Goal: Information Seeking & Learning: Check status

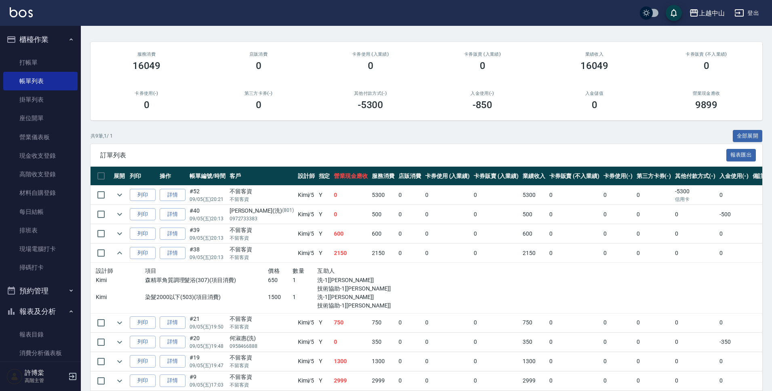
scroll to position [57, 0]
click at [59, 219] on link "每日結帳" at bounding box center [40, 212] width 74 height 19
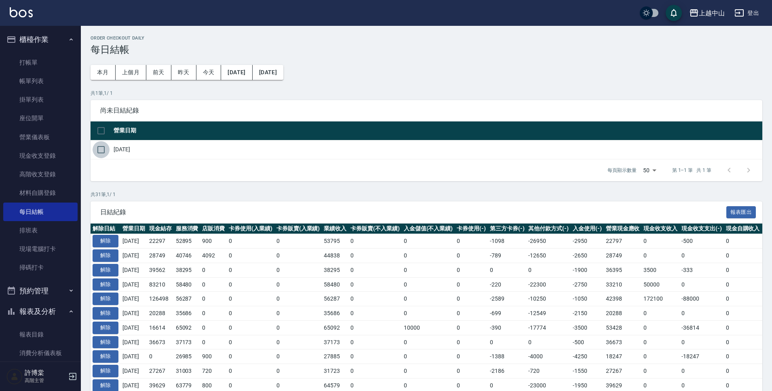
click at [100, 156] on input "checkbox" at bounding box center [101, 149] width 17 height 17
checkbox input "true"
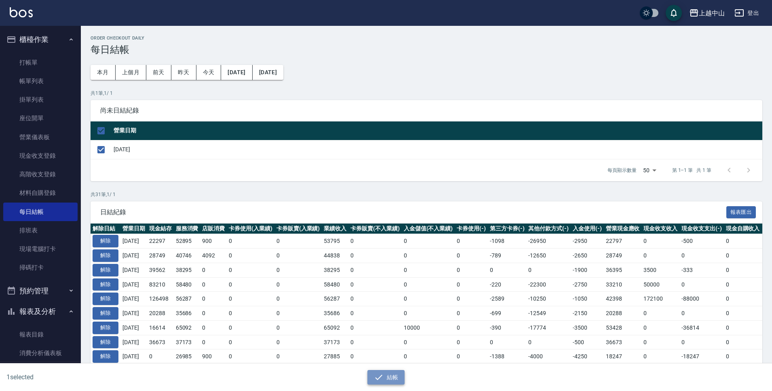
click at [374, 376] on icon "button" at bounding box center [379, 378] width 10 height 10
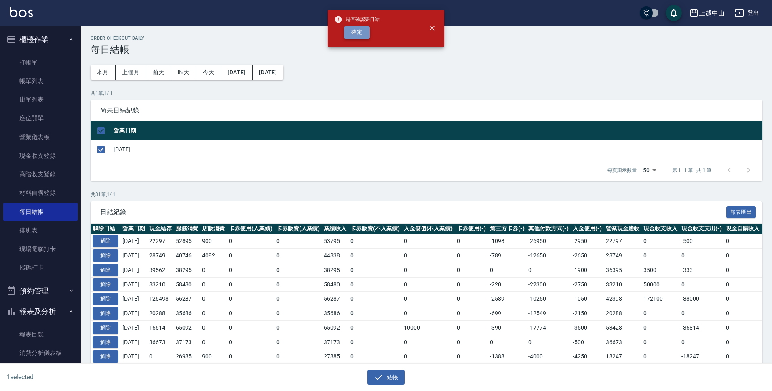
click at [351, 35] on button "確定" at bounding box center [357, 32] width 26 height 13
checkbox input "false"
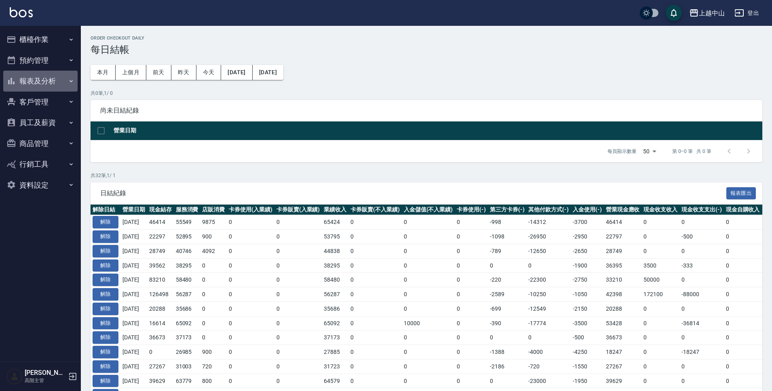
click at [46, 85] on button "報表及分析" at bounding box center [40, 81] width 74 height 21
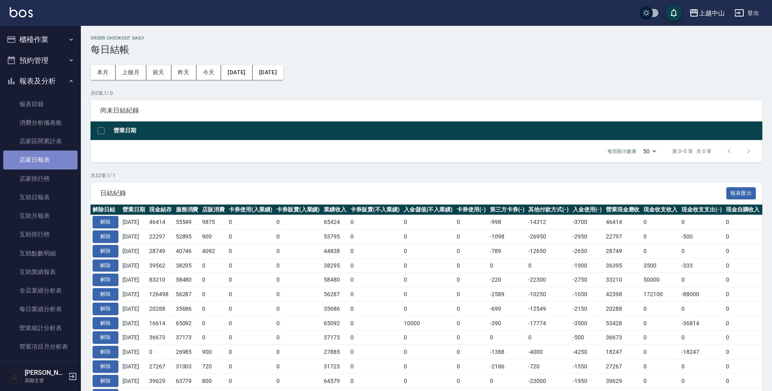
click at [53, 162] on link "店家日報表" at bounding box center [40, 160] width 74 height 19
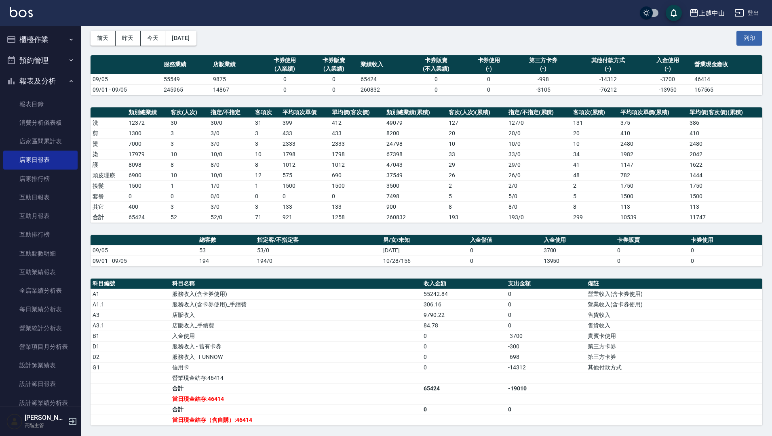
scroll to position [30, 0]
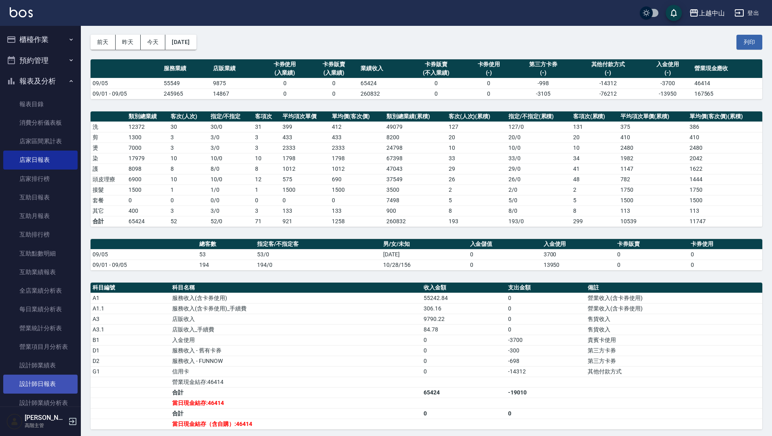
click at [52, 376] on link "設計師日報表" at bounding box center [40, 384] width 74 height 19
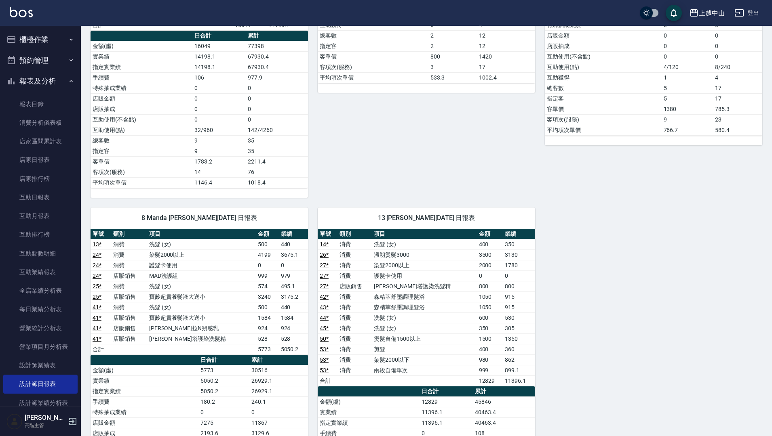
scroll to position [700, 0]
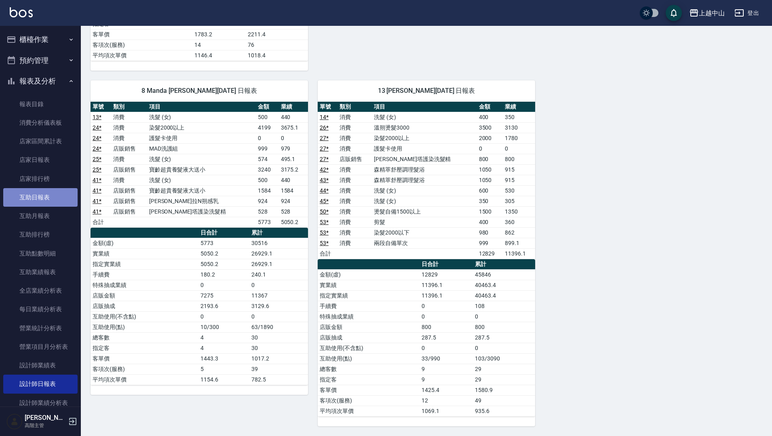
click at [48, 197] on link "互助日報表" at bounding box center [40, 197] width 74 height 19
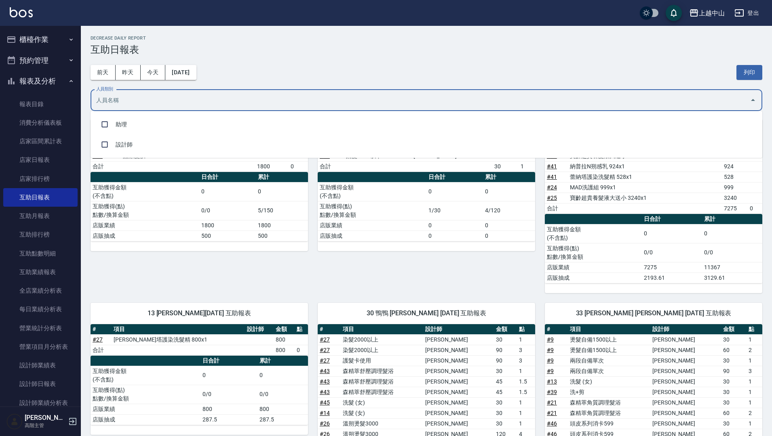
click at [226, 101] on input "人員類別" at bounding box center [420, 100] width 652 height 14
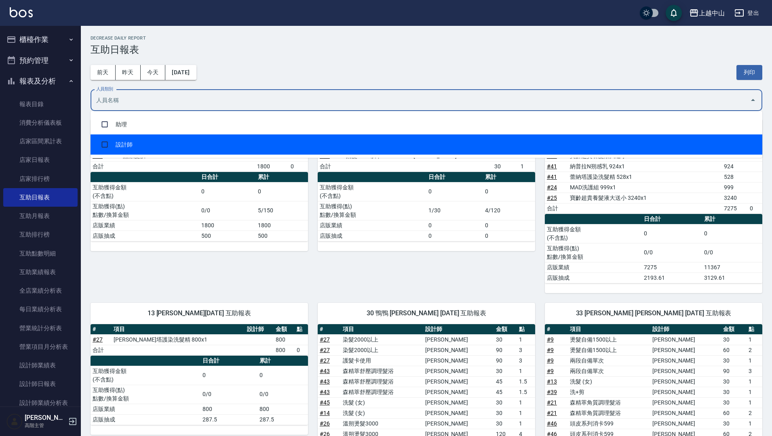
click at [220, 147] on li "設計師" at bounding box center [425, 145] width 671 height 20
checkbox input "true"
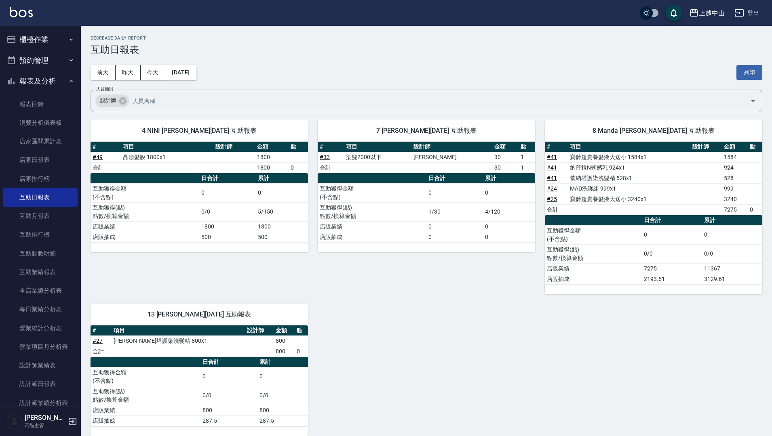
click at [402, 320] on div "4 NINI 謝采霓 09/05/2025 互助報表 # 項目 設計師 金額 點 # 49 晶漾髮膜 1800x1 1800 合計 1800 0 日合計 累計…" at bounding box center [421, 274] width 681 height 326
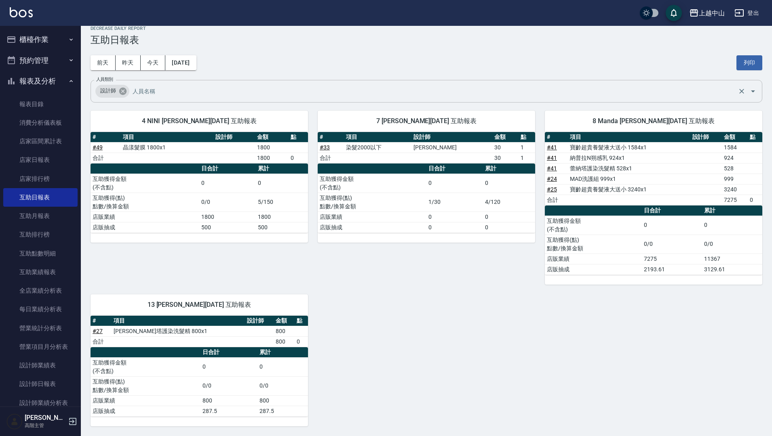
click at [126, 95] on icon at bounding box center [122, 91] width 9 height 9
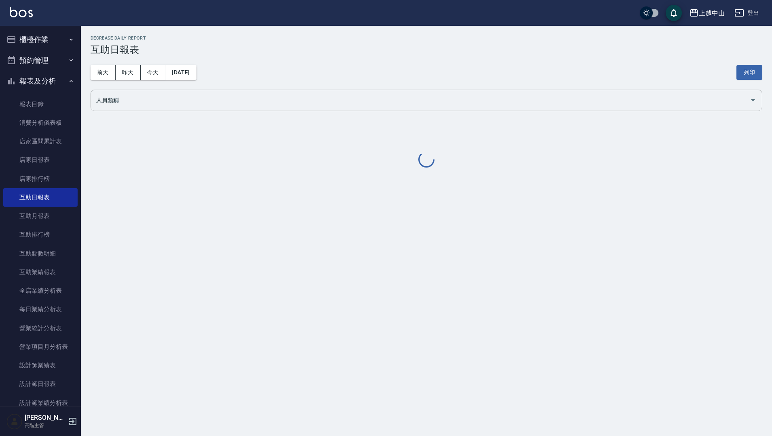
scroll to position [0, 0]
click at [128, 93] on input "人員類別" at bounding box center [422, 100] width 656 height 14
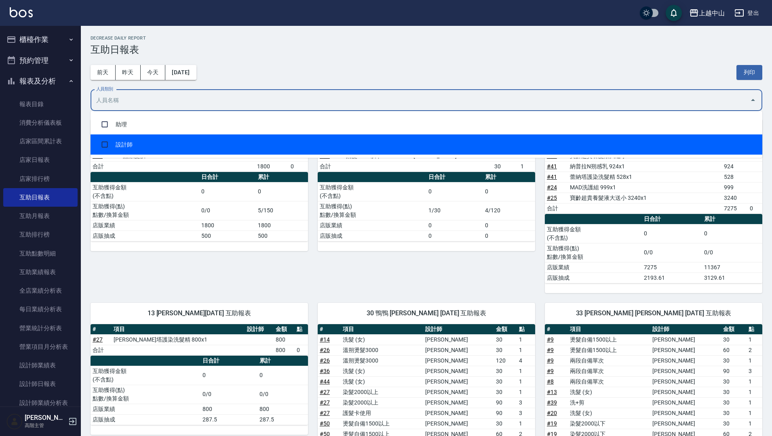
click at [139, 141] on li "設計師" at bounding box center [425, 145] width 671 height 20
checkbox input "true"
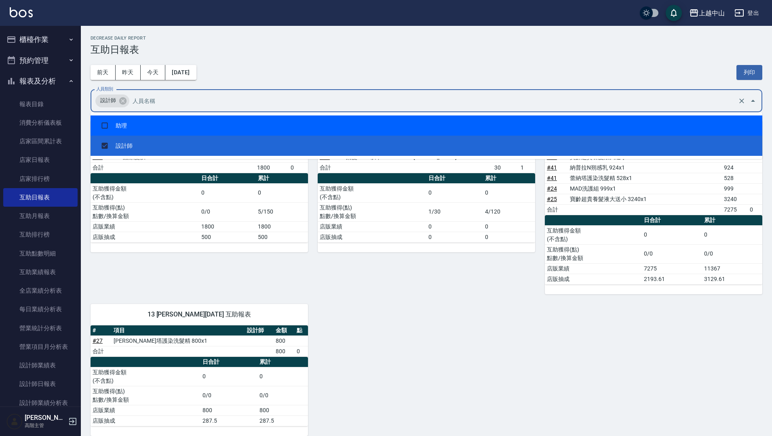
click at [139, 130] on li "助理" at bounding box center [425, 126] width 671 height 20
checkbox input "true"
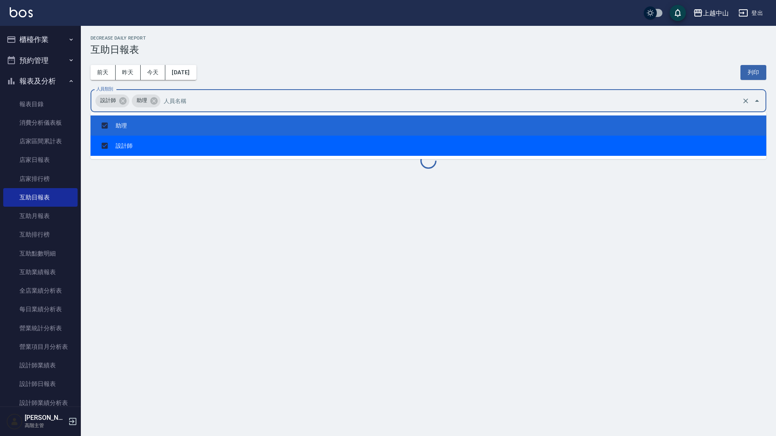
drag, startPoint x: 139, startPoint y: 144, endPoint x: 164, endPoint y: 116, distance: 36.6
click at [139, 144] on li "設計師" at bounding box center [428, 146] width 676 height 20
checkbox input "false"
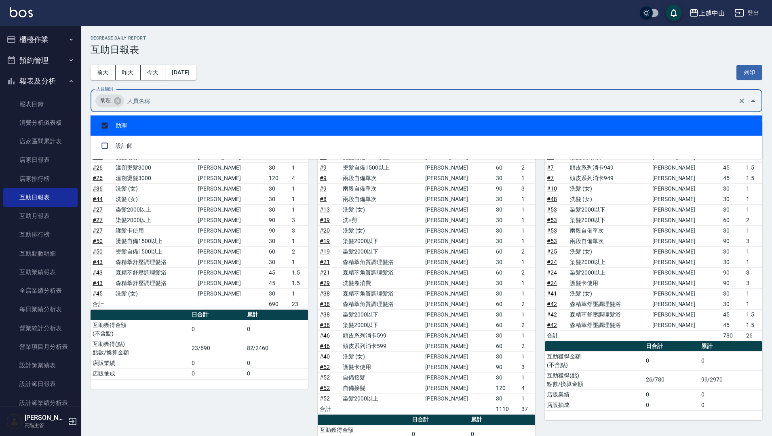
click at [404, 82] on div "前天 昨天 今天 2025/09/05 列印" at bounding box center [425, 72] width 671 height 34
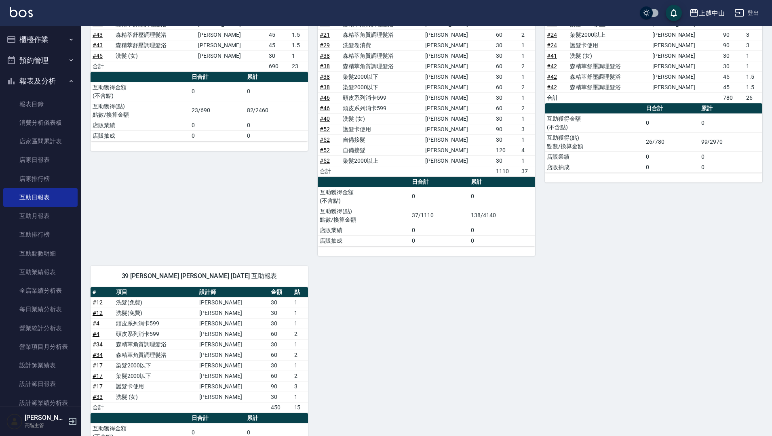
scroll to position [304, 0]
